Goal: Check status: Check status

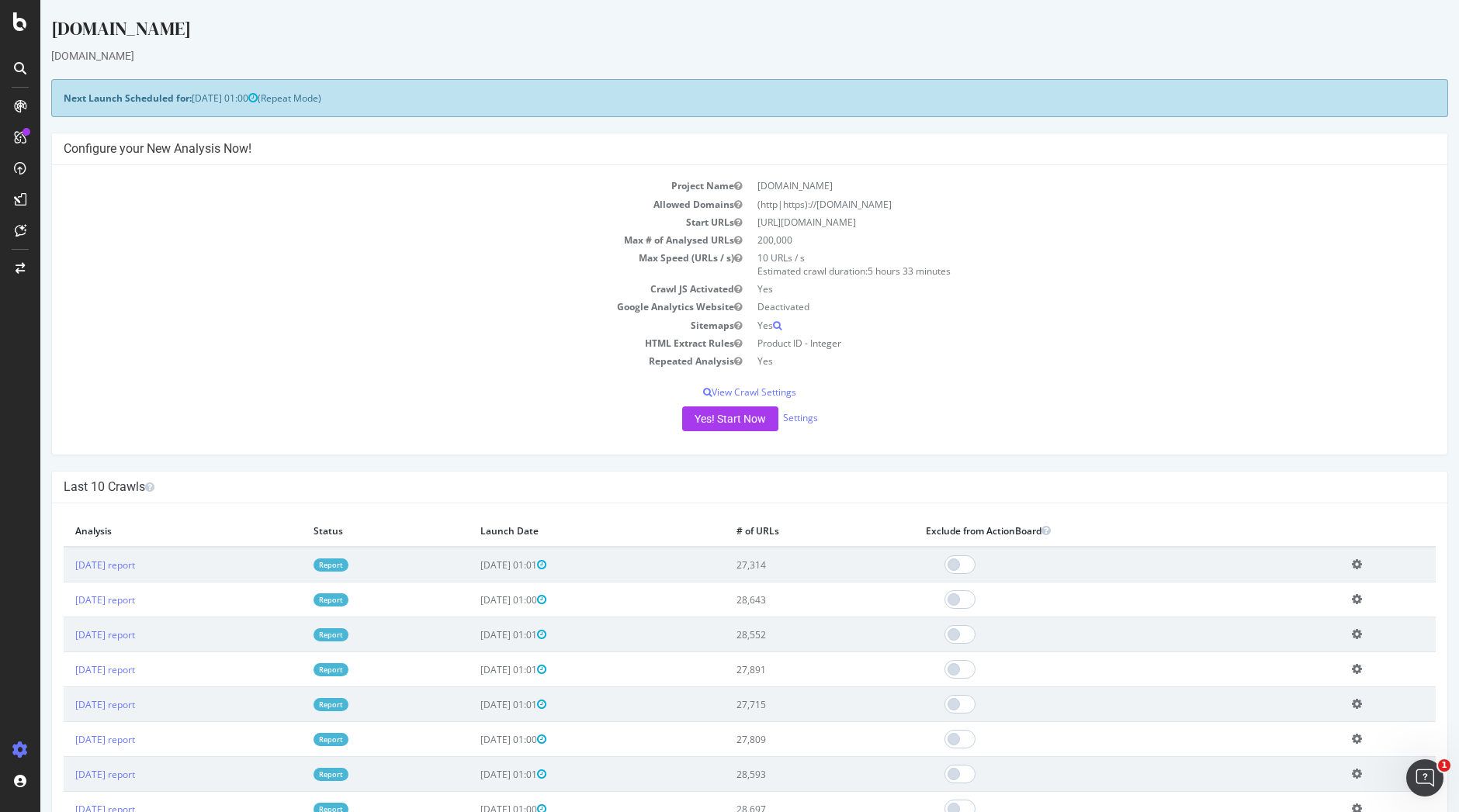
click at [349, 568] on link "Report" at bounding box center [331, 565] width 35 height 14
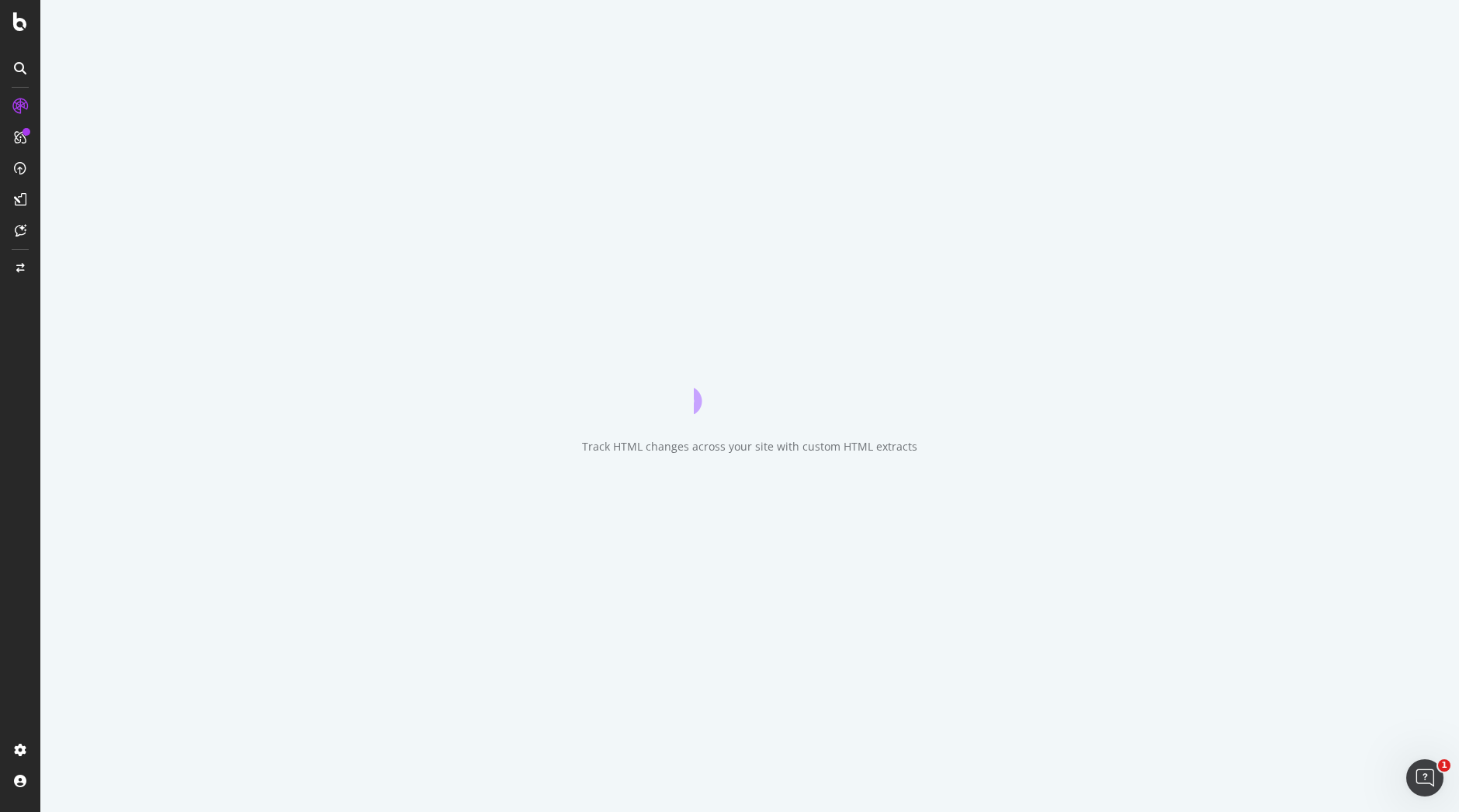
click at [391, 568] on div "Track HTML changes across your site with custom HTML extracts" at bounding box center [750, 406] width 1418 height 812
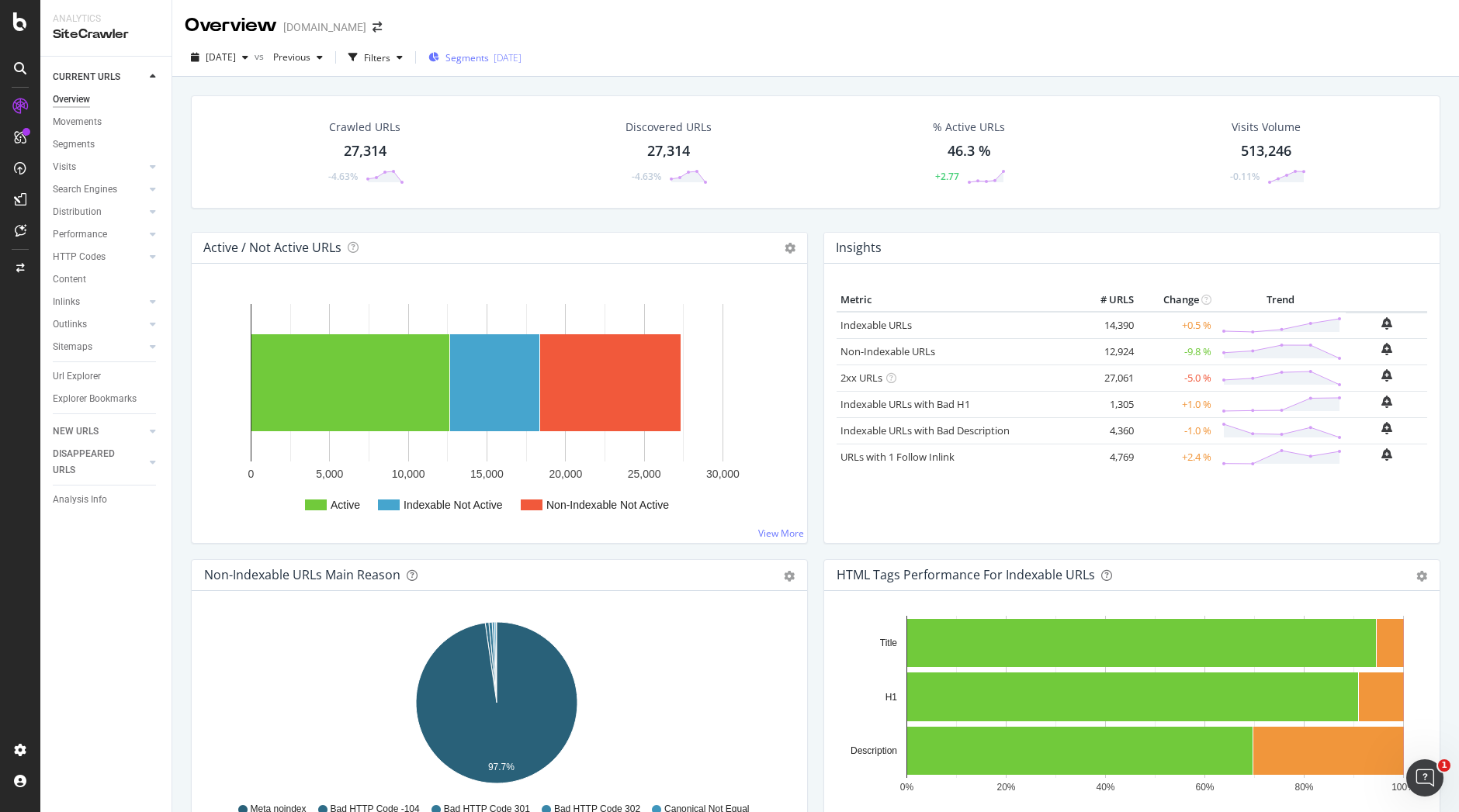
click at [488, 62] on span "Segments" at bounding box center [467, 58] width 43 height 14
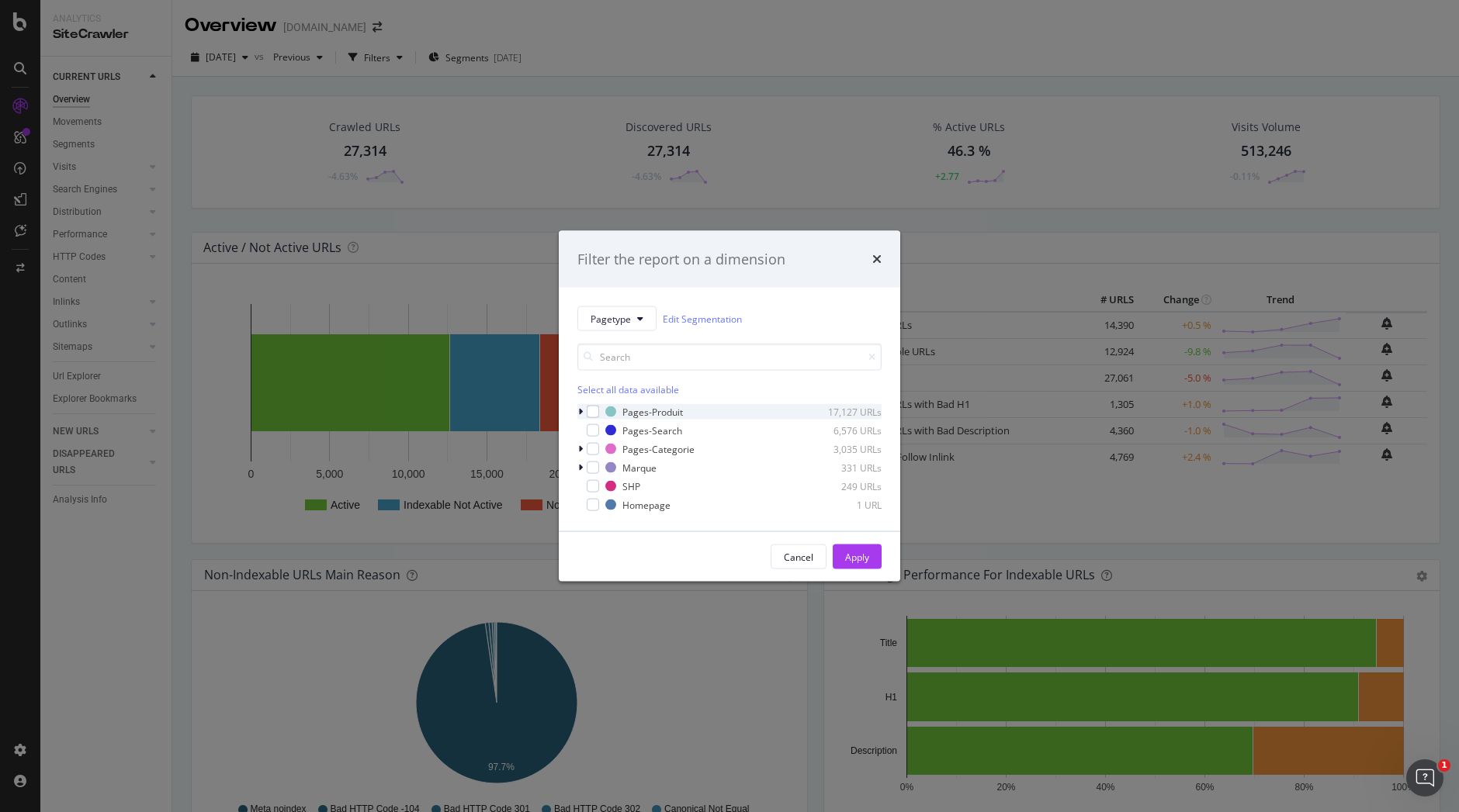
click at [584, 413] on div "modal" at bounding box center [582, 412] width 9 height 15
